Goal: Navigation & Orientation: Understand site structure

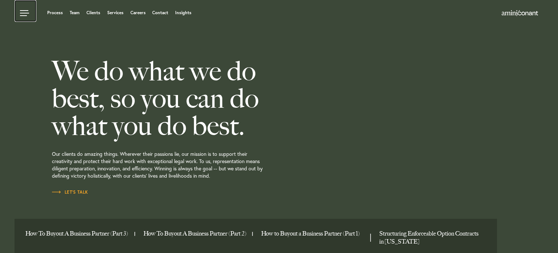
click at [26, 13] on link at bounding box center [26, 11] width 22 height 22
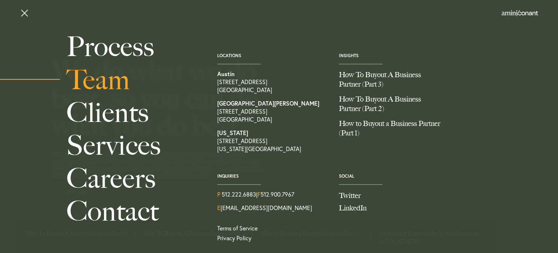
click at [92, 80] on link "Team" at bounding box center [134, 79] width 134 height 33
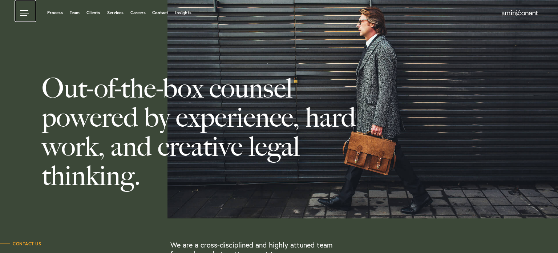
click at [23, 11] on link at bounding box center [26, 11] width 22 height 22
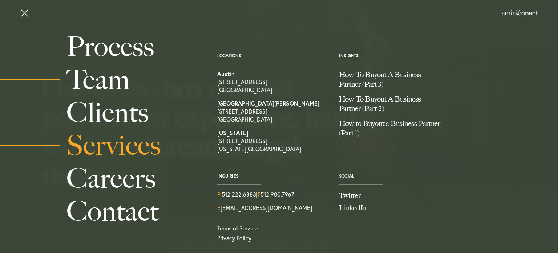
click at [110, 149] on link "Services" at bounding box center [134, 145] width 134 height 33
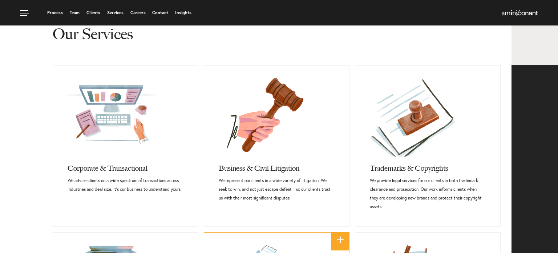
scroll to position [244, 0]
